Goal: Task Accomplishment & Management: Use online tool/utility

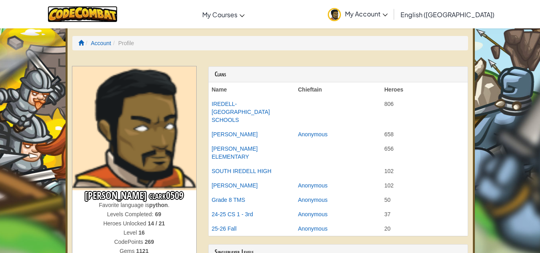
drag, startPoint x: 91, startPoint y: 22, endPoint x: 44, endPoint y: 4, distance: 50.3
click at [91, 22] on img at bounding box center [83, 14] width 70 height 16
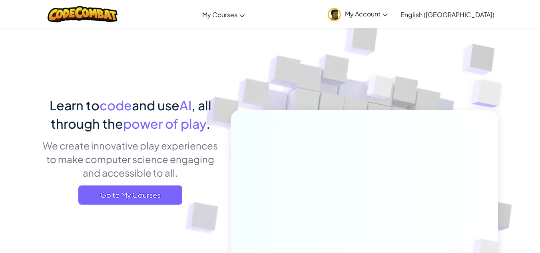
scroll to position [135, 0]
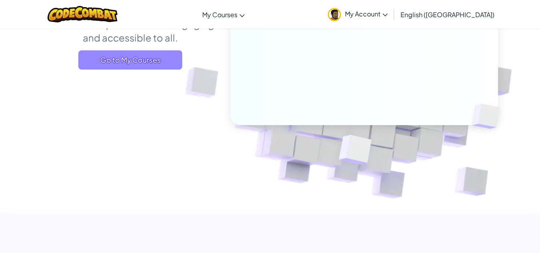
click at [164, 68] on span "Go to My Courses" at bounding box center [130, 59] width 104 height 19
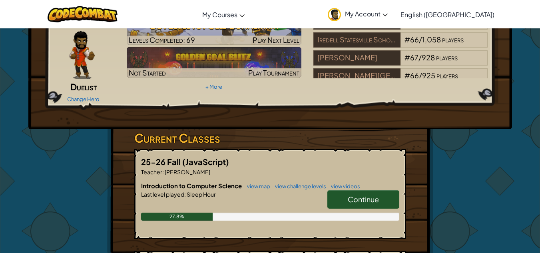
scroll to position [48, 0]
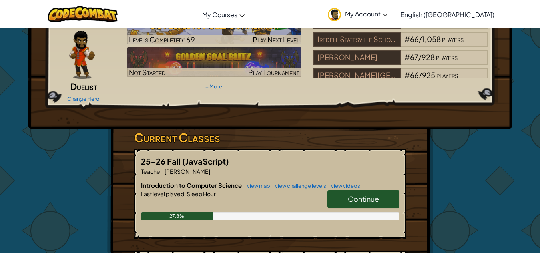
click at [352, 194] on span "Continue" at bounding box center [363, 198] width 31 height 9
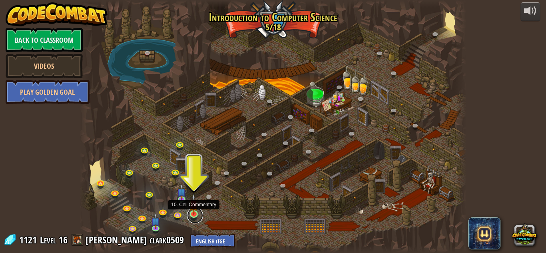
click at [193, 215] on link at bounding box center [195, 215] width 16 height 16
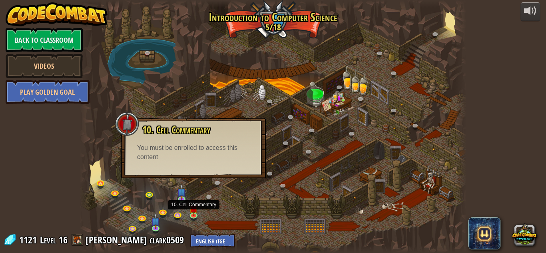
click at [228, 176] on div "10. Cell Commentary Trapped in a prison cell with the famous wizard! Say the pa…" at bounding box center [193, 148] width 145 height 60
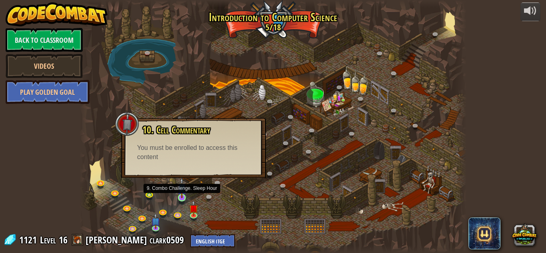
click at [183, 197] on img at bounding box center [181, 187] width 9 height 21
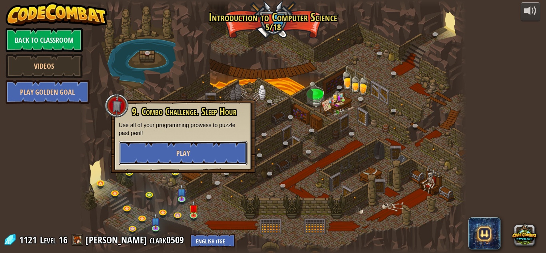
click at [200, 153] on button "Play" at bounding box center [183, 153] width 129 height 24
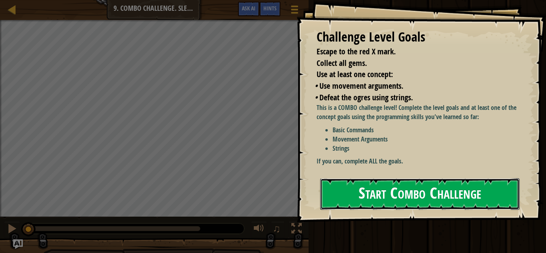
click at [405, 187] on button "Start Combo Challenge" at bounding box center [419, 194] width 199 height 32
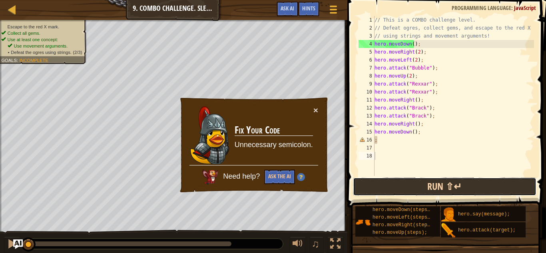
click at [439, 188] on button "Run ⇧↵" at bounding box center [444, 186] width 183 height 18
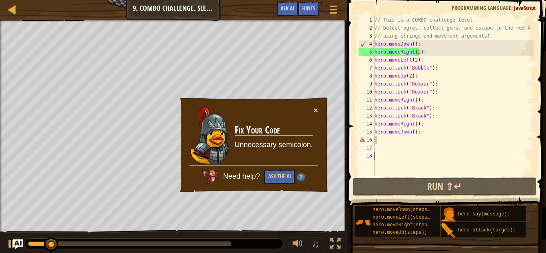
click at [318, 115] on div "× Fix Your Code Unnecessary semicolon. Need help? Ask the AI" at bounding box center [254, 145] width 150 height 97
click at [320, 110] on div "× Fix Your Code Unnecessary semicolon. Need help? Ask the AI" at bounding box center [254, 145] width 150 height 97
click at [315, 110] on button "×" at bounding box center [315, 110] width 5 height 8
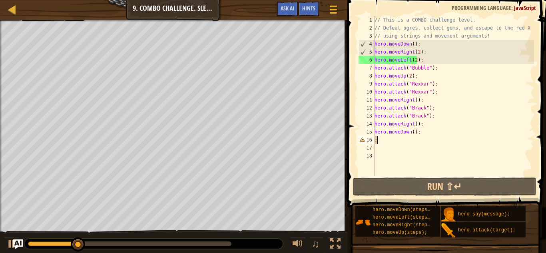
click at [388, 142] on div "// This is a COMBO challenge level. // Defeat ogres, collect gems, and escape t…" at bounding box center [453, 104] width 161 height 176
type textarea ";"
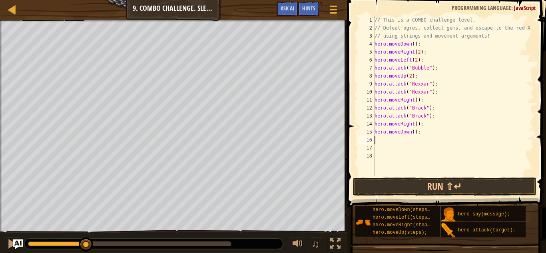
click at [405, 177] on span at bounding box center [447, 92] width 205 height 231
click at [409, 190] on button "Run ⇧↵" at bounding box center [444, 186] width 183 height 18
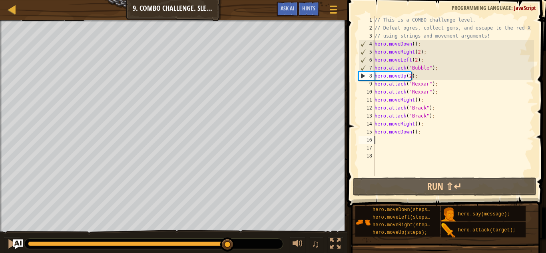
click at [228, 242] on div "0:35.7 Now: 0:17.4 Max: 0:36.3" at bounding box center [129, 243] width 203 height 5
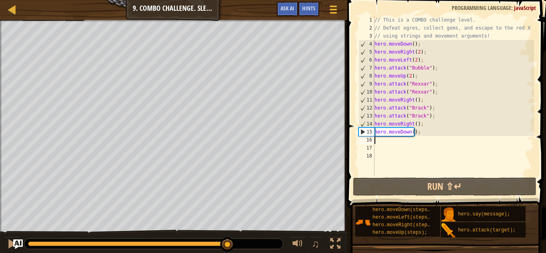
scroll to position [4, 0]
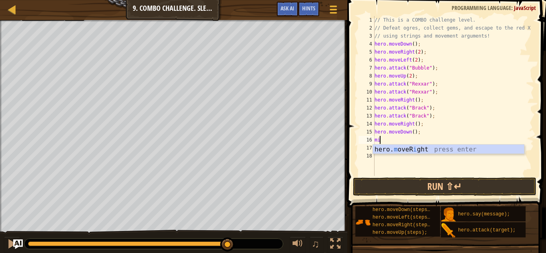
type textarea "m"
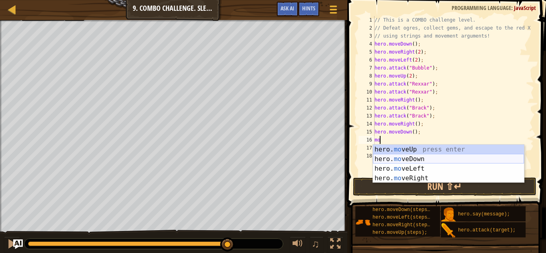
type textarea "move"
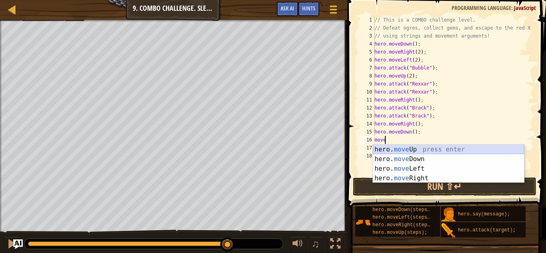
click at [429, 152] on div "hero. move Up press enter hero. move Down press enter hero. move Left press ent…" at bounding box center [448, 174] width 151 height 58
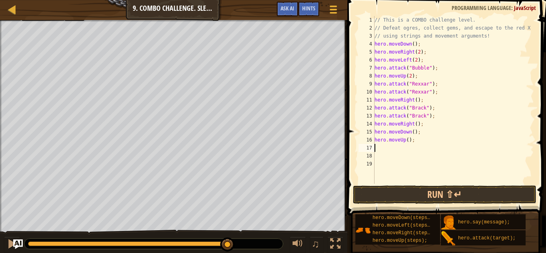
click at [391, 143] on div "// This is a COMBO challenge level. // Defeat ogres, collect gems, and escape t…" at bounding box center [453, 108] width 161 height 184
type textarea "hero.moveUp();"
drag, startPoint x: 386, startPoint y: 149, endPoint x: 390, endPoint y: 150, distance: 4.4
click at [390, 150] on div "// This is a COMBO challenge level. // Defeat ogres, collect gems, and escape t…" at bounding box center [453, 108] width 161 height 184
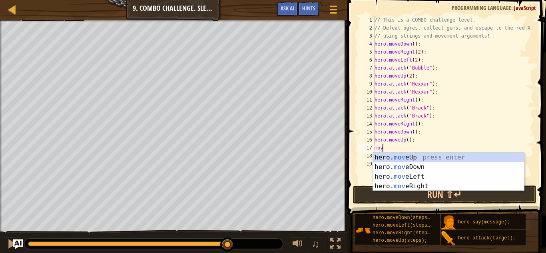
type textarea "move"
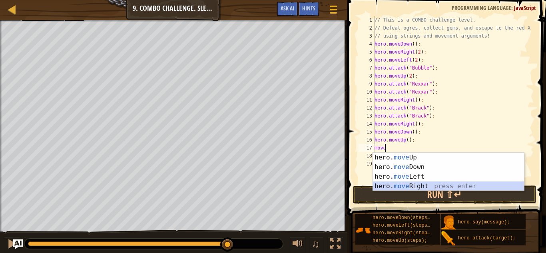
click at [405, 188] on div "hero. move Up press enter hero. move Down press enter hero. move Left press ent…" at bounding box center [448, 182] width 151 height 58
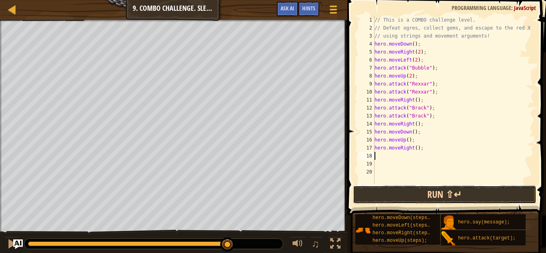
click at [418, 197] on button "Run ⇧↵" at bounding box center [444, 194] width 183 height 18
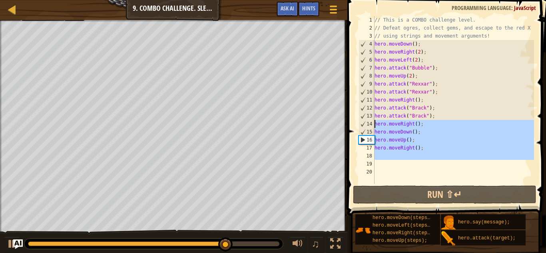
drag, startPoint x: 427, startPoint y: 161, endPoint x: 364, endPoint y: 127, distance: 70.9
click at [364, 127] on div "1 2 3 4 5 6 7 8 9 10 11 12 13 14 15 16 17 18 19 20 // This is a COMBO challenge…" at bounding box center [445, 100] width 177 height 168
type textarea "hero.moveRight(); hero.moveDown();"
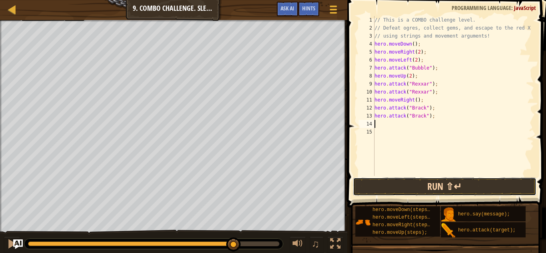
click at [412, 187] on button "Run ⇧↵" at bounding box center [444, 186] width 183 height 18
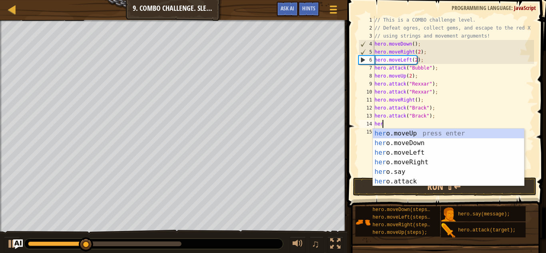
scroll to position [4, 0]
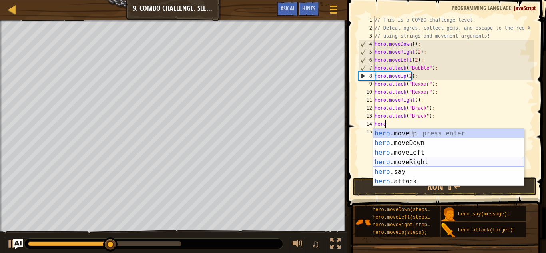
click at [425, 167] on div "hero .moveUp press enter hero .moveDown press enter hero .moveLeft press enter …" at bounding box center [448, 167] width 151 height 77
type textarea "hero.say("message");"
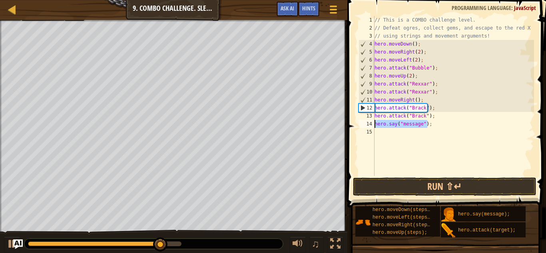
drag, startPoint x: 431, startPoint y: 124, endPoint x: 359, endPoint y: 124, distance: 72.7
click at [359, 124] on div "hero.say("message"); 1 2 3 4 5 6 7 8 9 10 11 12 13 14 15 // This is a COMBO cha…" at bounding box center [445, 96] width 177 height 160
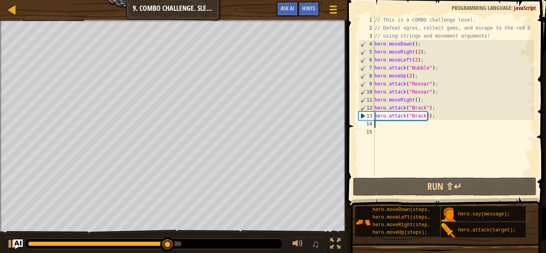
scroll to position [4, 0]
type textarea "he"
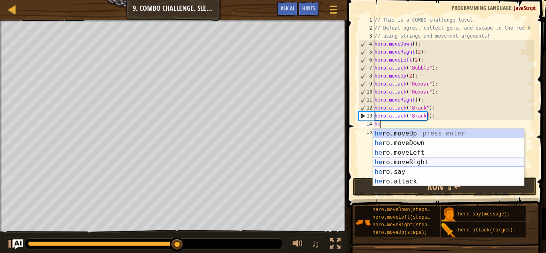
click at [416, 161] on div "he ro.moveUp press enter he ro.moveDown press enter he ro.moveLeft press enter …" at bounding box center [448, 167] width 151 height 77
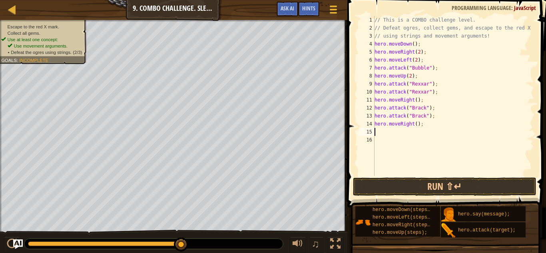
click at [413, 133] on div "// This is a COMBO challenge level. // Defeat ogres, collect gems, and escape t…" at bounding box center [453, 104] width 161 height 176
type textarea "e"
type textarea "hero.moveRight();"
drag, startPoint x: 414, startPoint y: 126, endPoint x: 407, endPoint y: 134, distance: 9.9
click at [407, 134] on div "// This is a COMBO challenge level. // Defeat ogres, collect gems, and escape t…" at bounding box center [453, 104] width 161 height 176
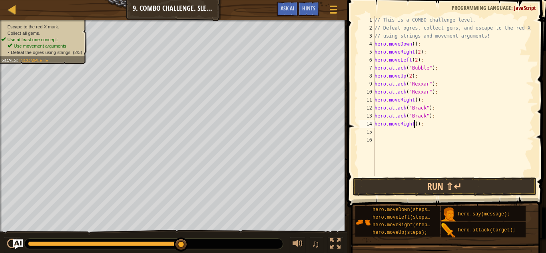
click at [413, 125] on div "// This is a COMBO challenge level. // Defeat ogres, collect gems, and escape t…" at bounding box center [453, 104] width 161 height 176
type textarea "hero.moveRight(3);"
click at [417, 189] on button "Run ⇧↵" at bounding box center [444, 186] width 183 height 18
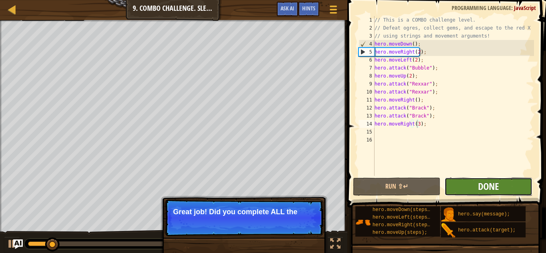
click at [496, 181] on span "Done" at bounding box center [488, 186] width 21 height 13
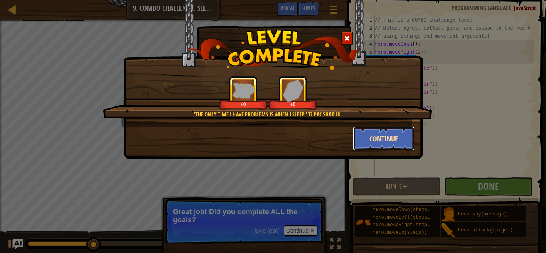
click at [384, 142] on button "Continue" at bounding box center [384, 139] width 62 height 24
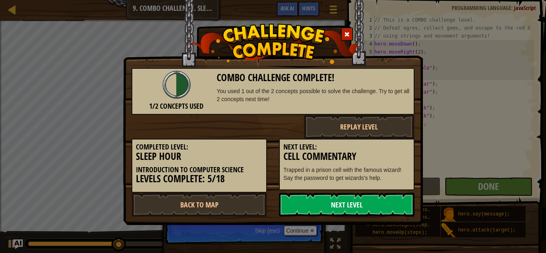
click at [357, 201] on link "Next Level" at bounding box center [346, 205] width 135 height 24
